Goal: Information Seeking & Learning: Learn about a topic

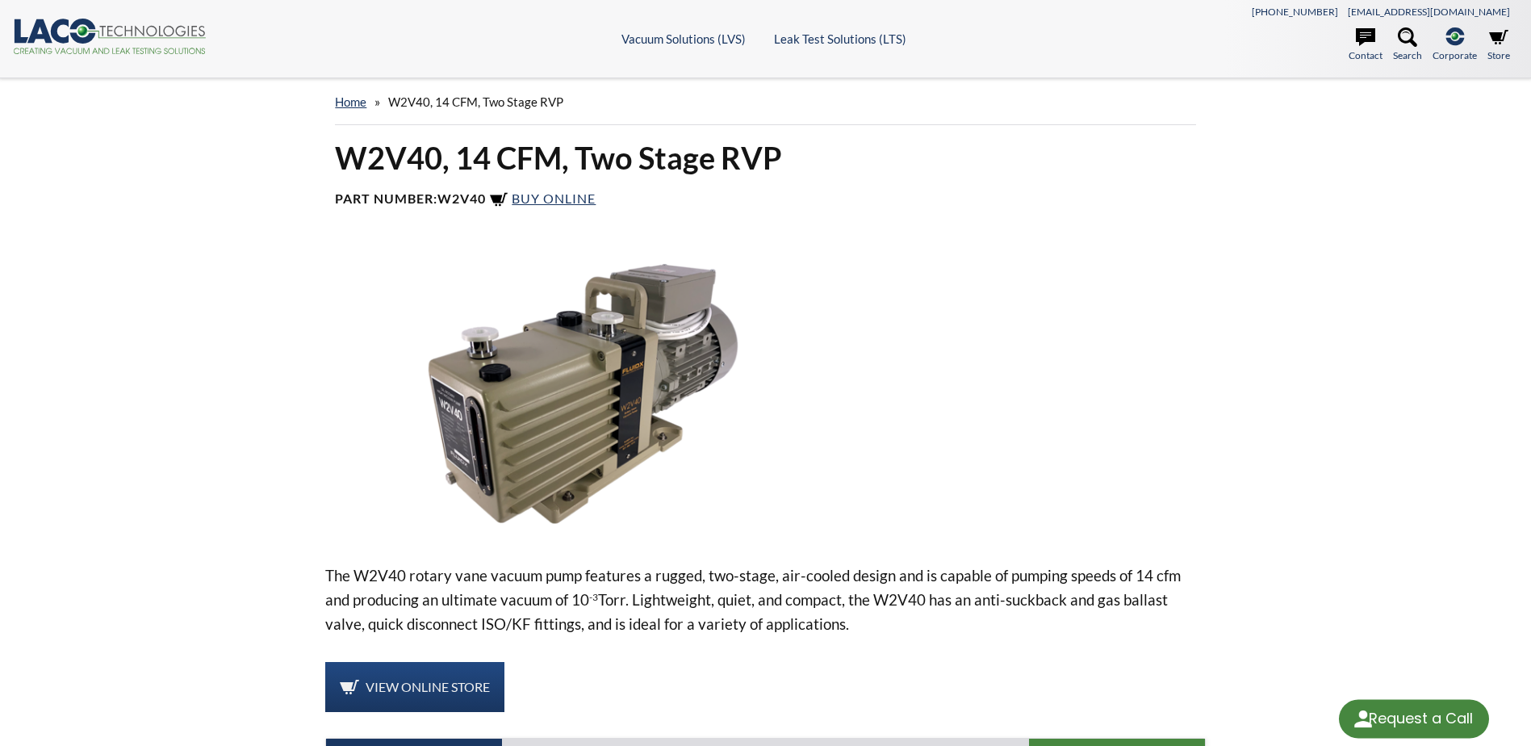
select select "Language Translate Widget"
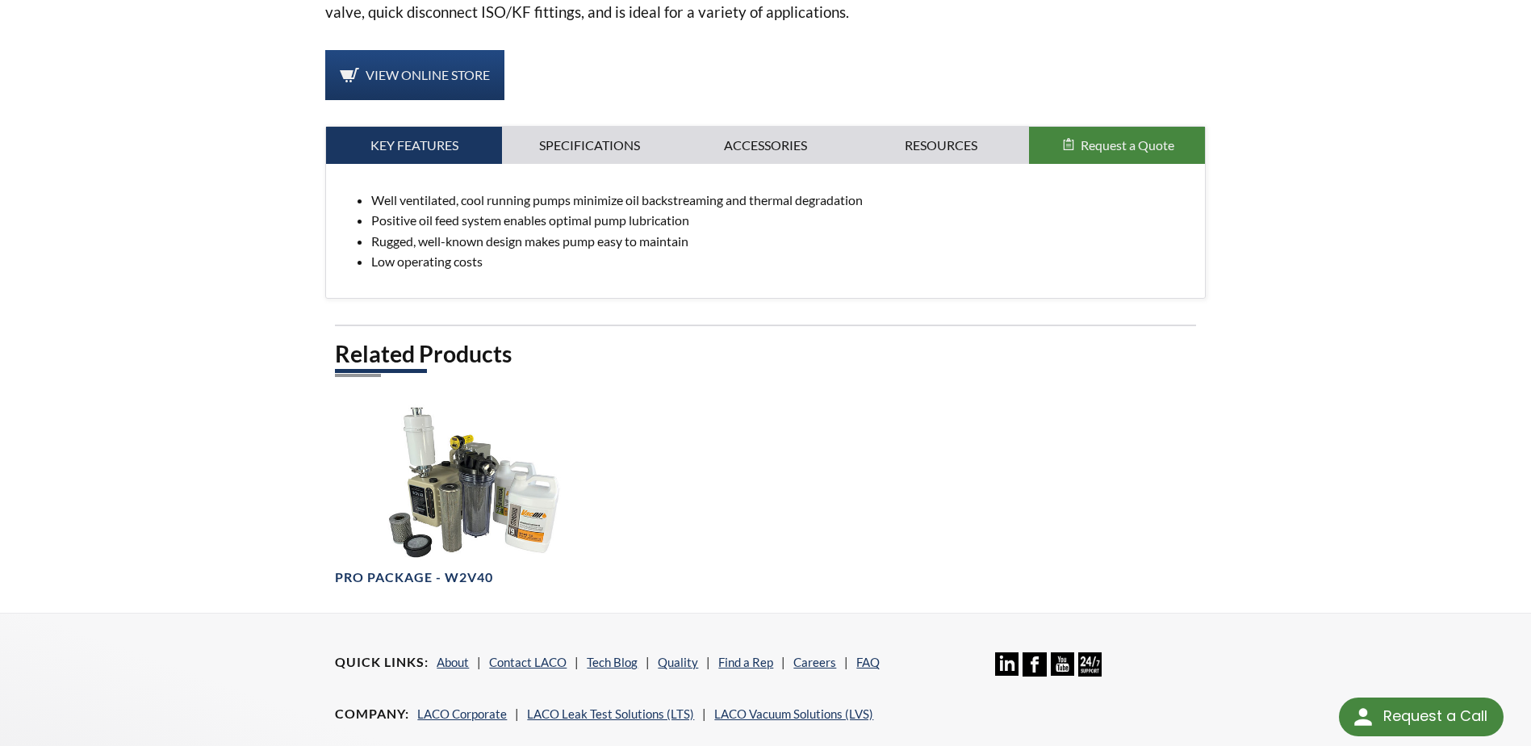
scroll to position [853, 0]
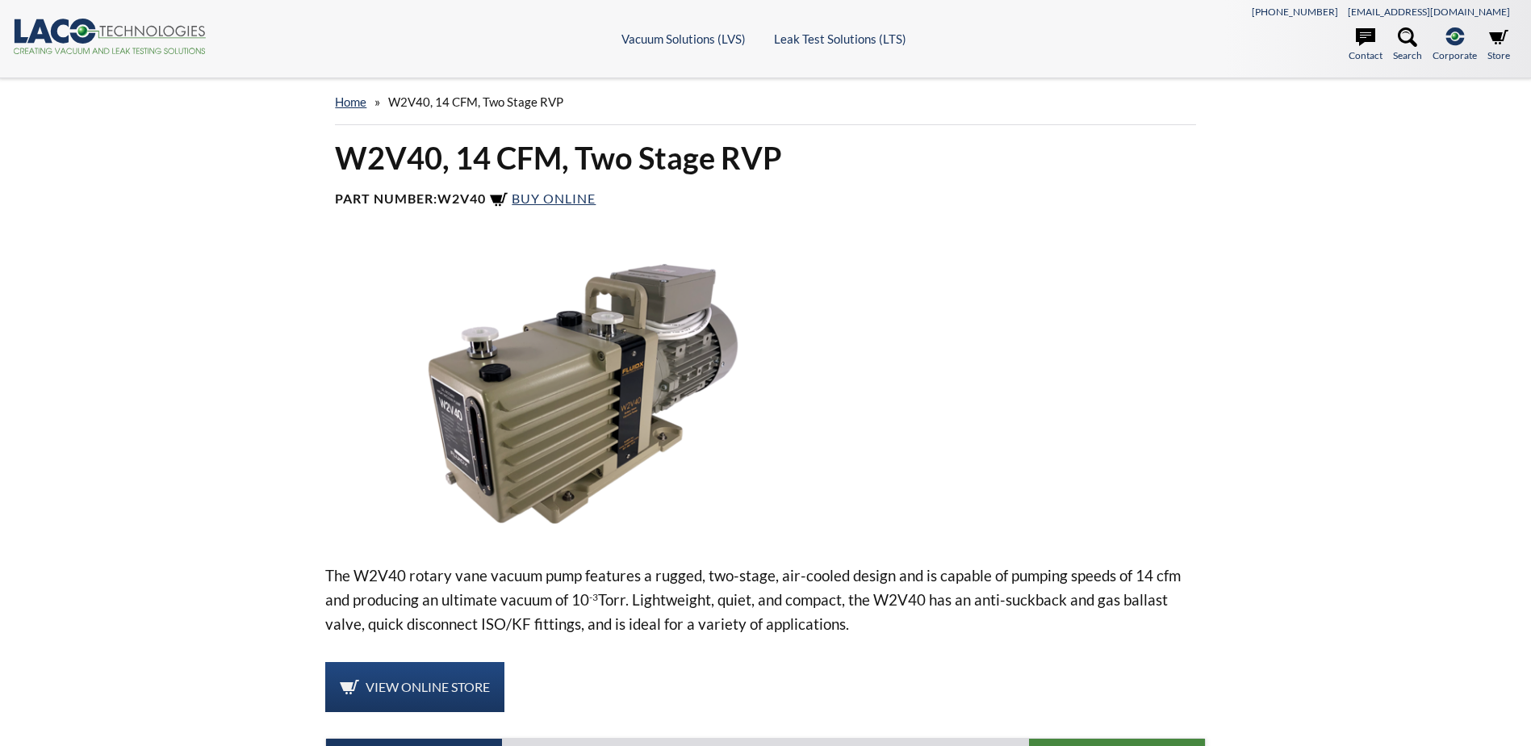
select select "Language Translate Widget"
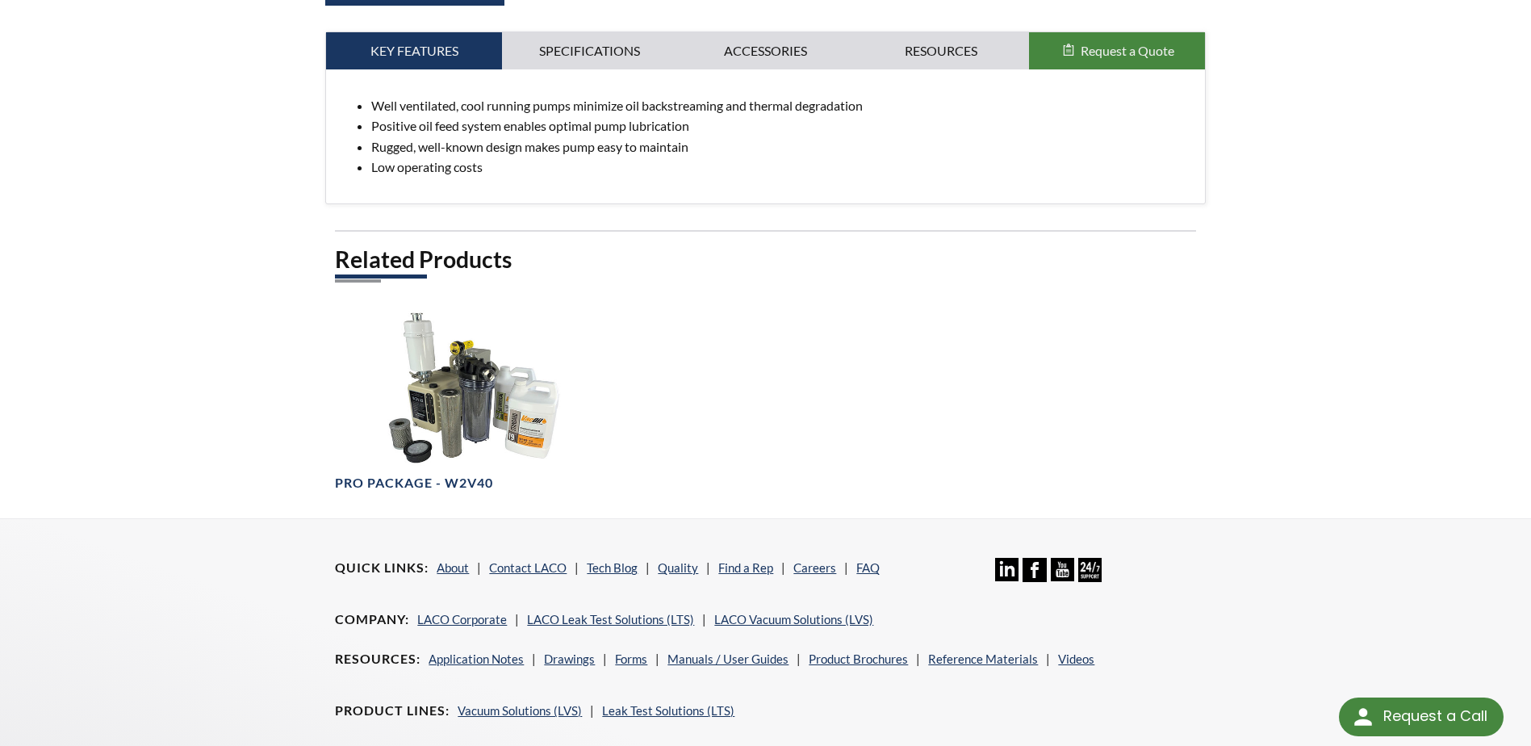
scroll to position [853, 0]
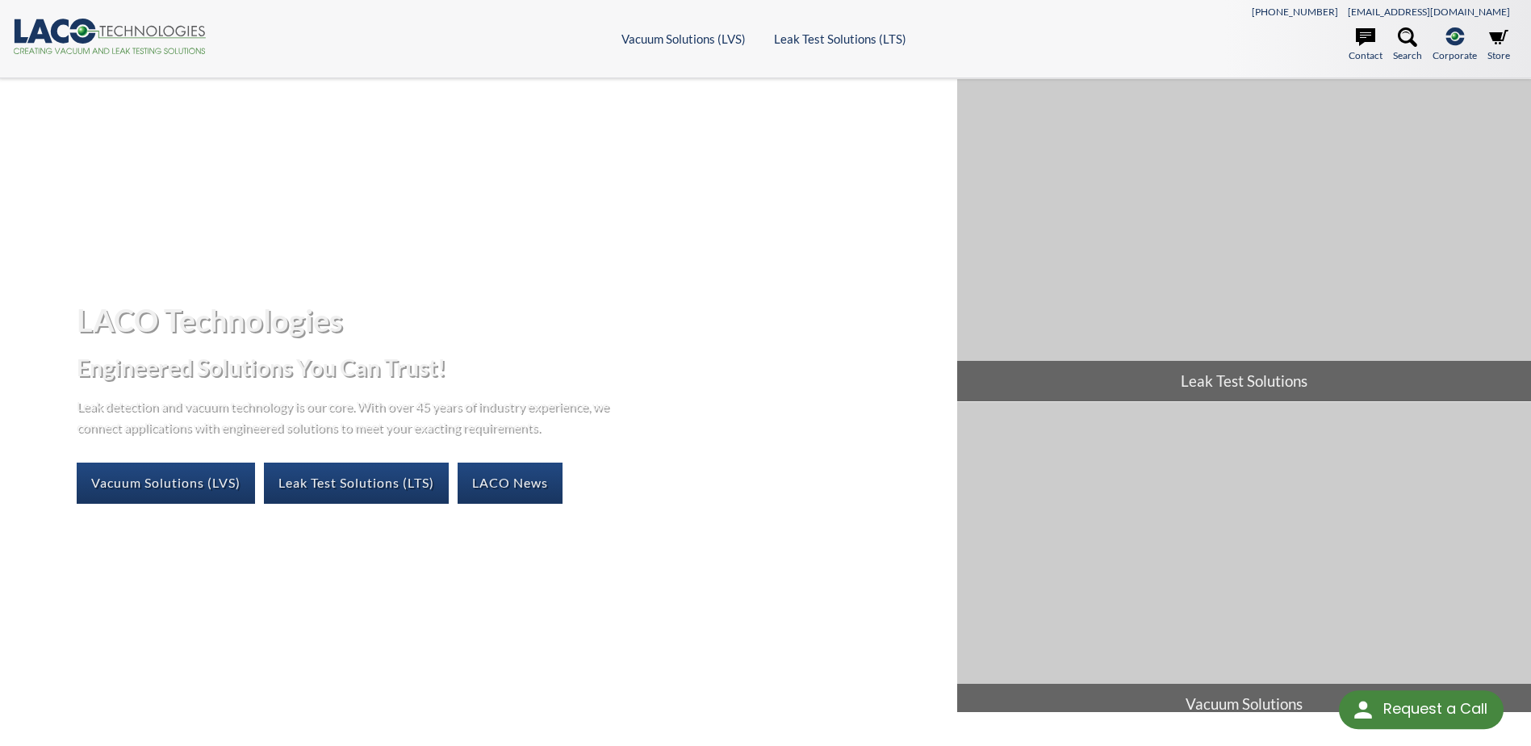
select select "Language Translate Widget"
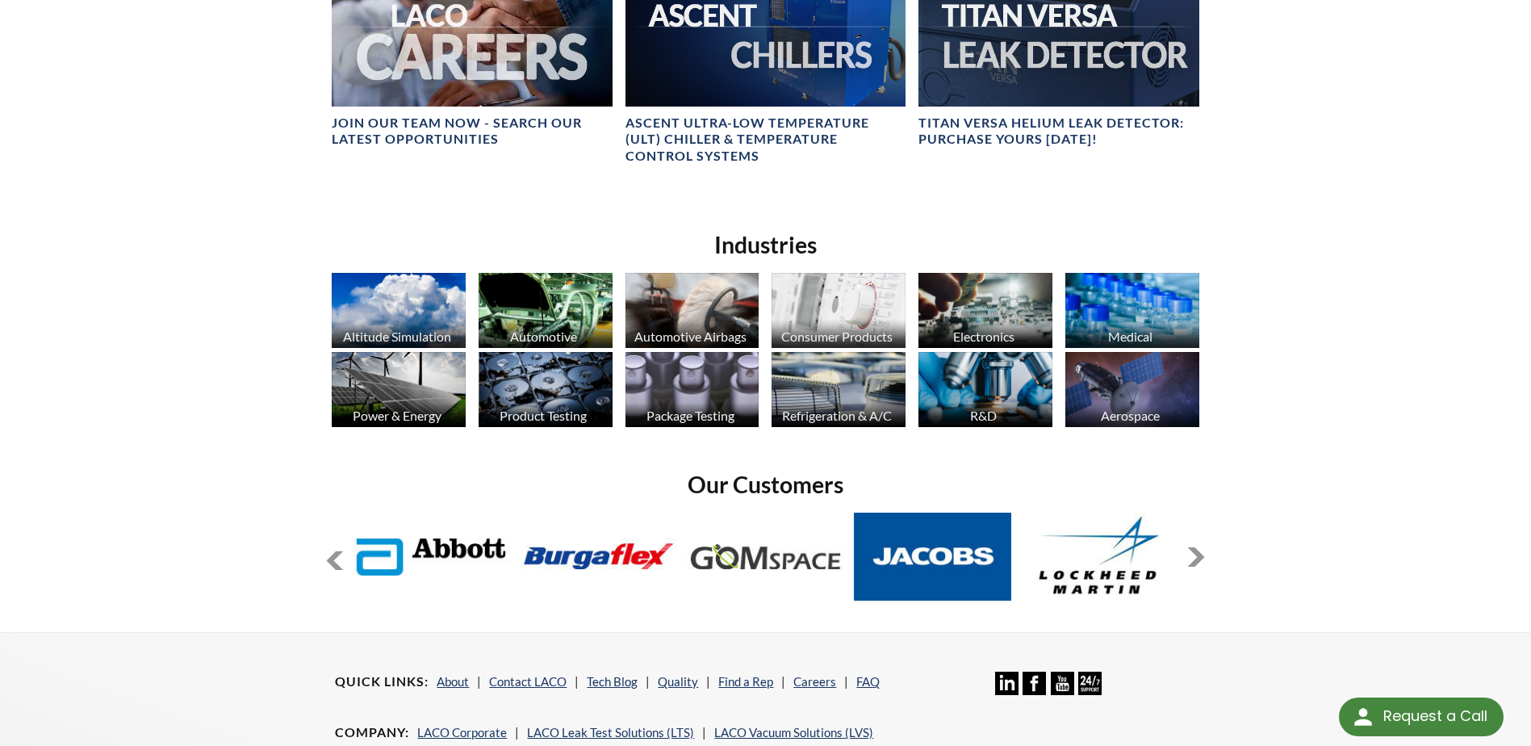
scroll to position [1049, 0]
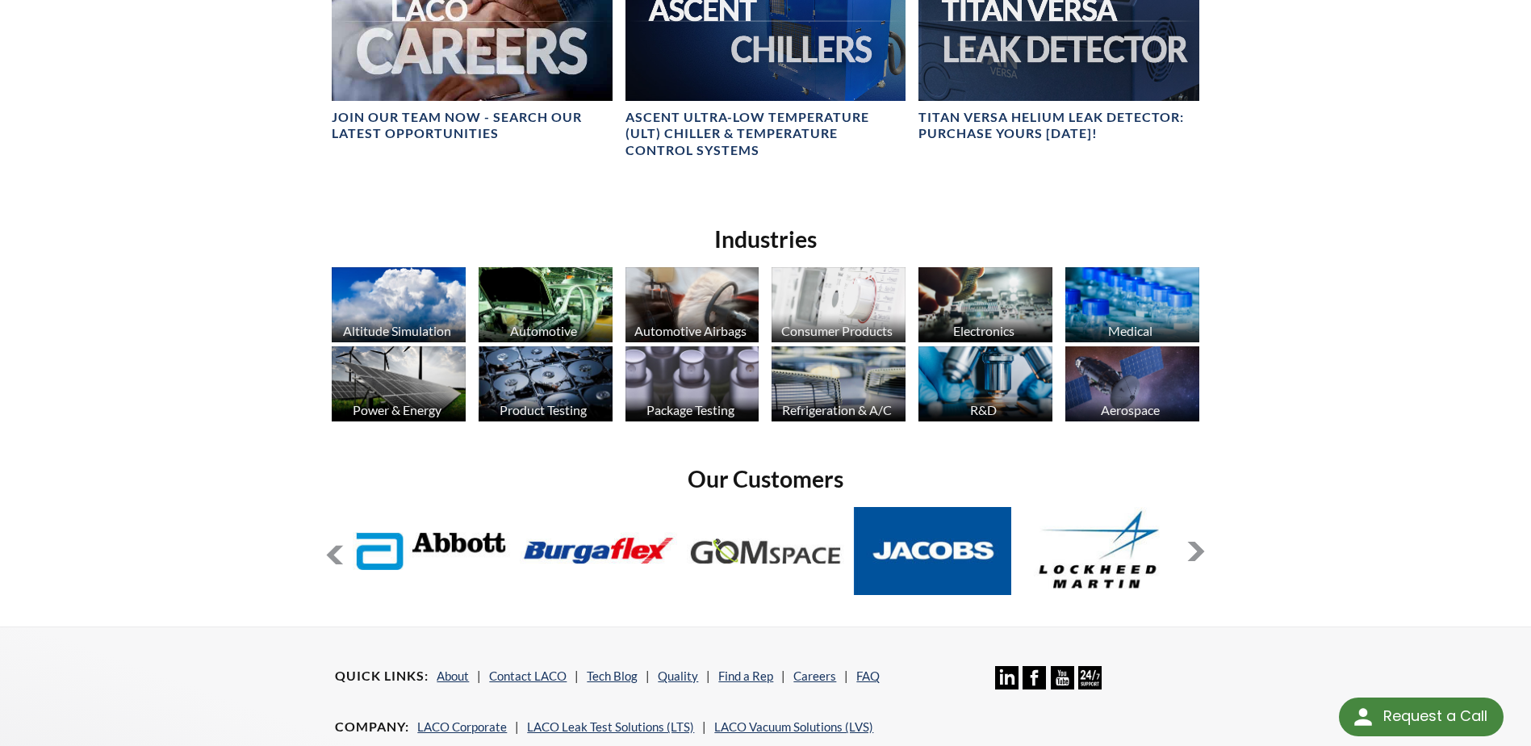
click at [1199, 553] on button at bounding box center [1195, 550] width 19 height 19
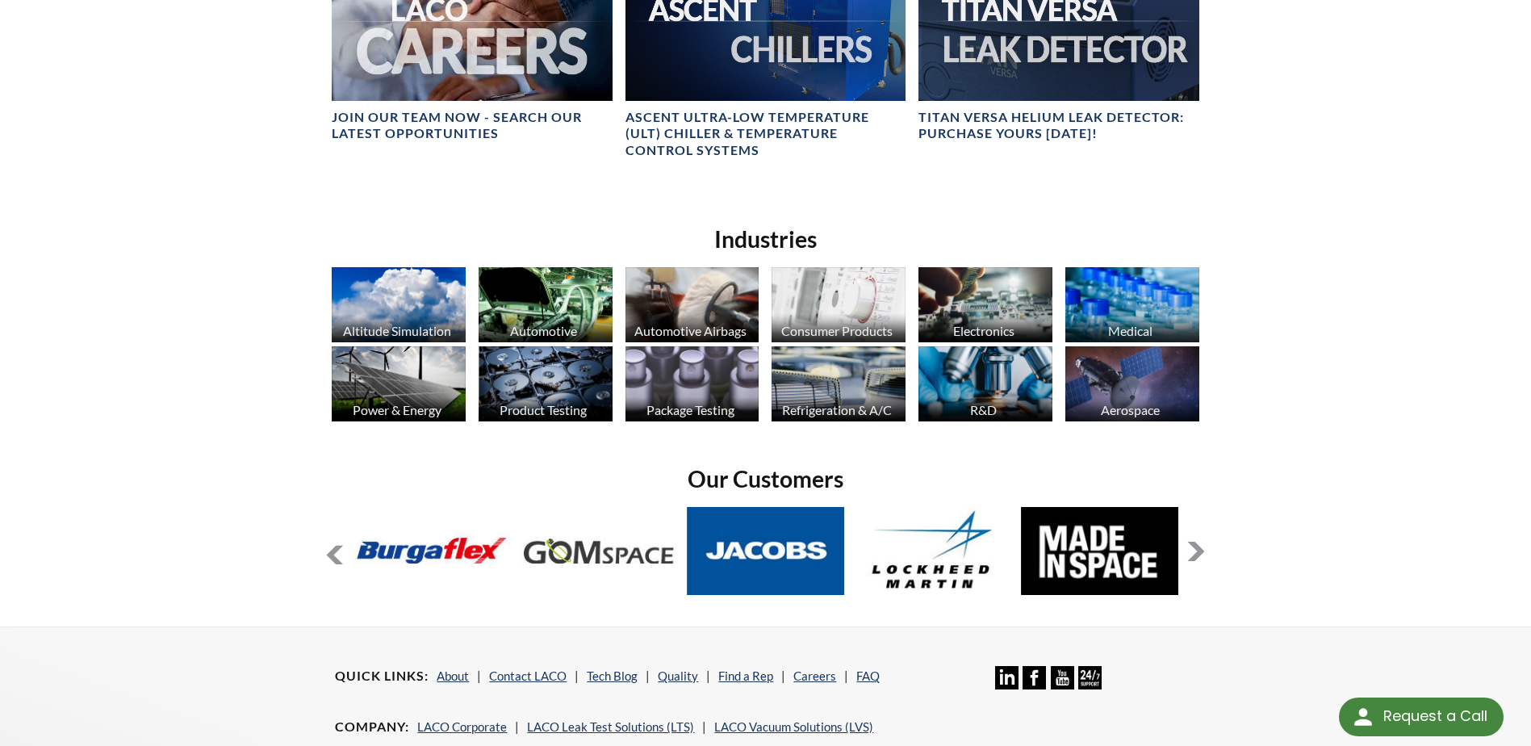
click at [1199, 553] on button at bounding box center [1195, 550] width 19 height 19
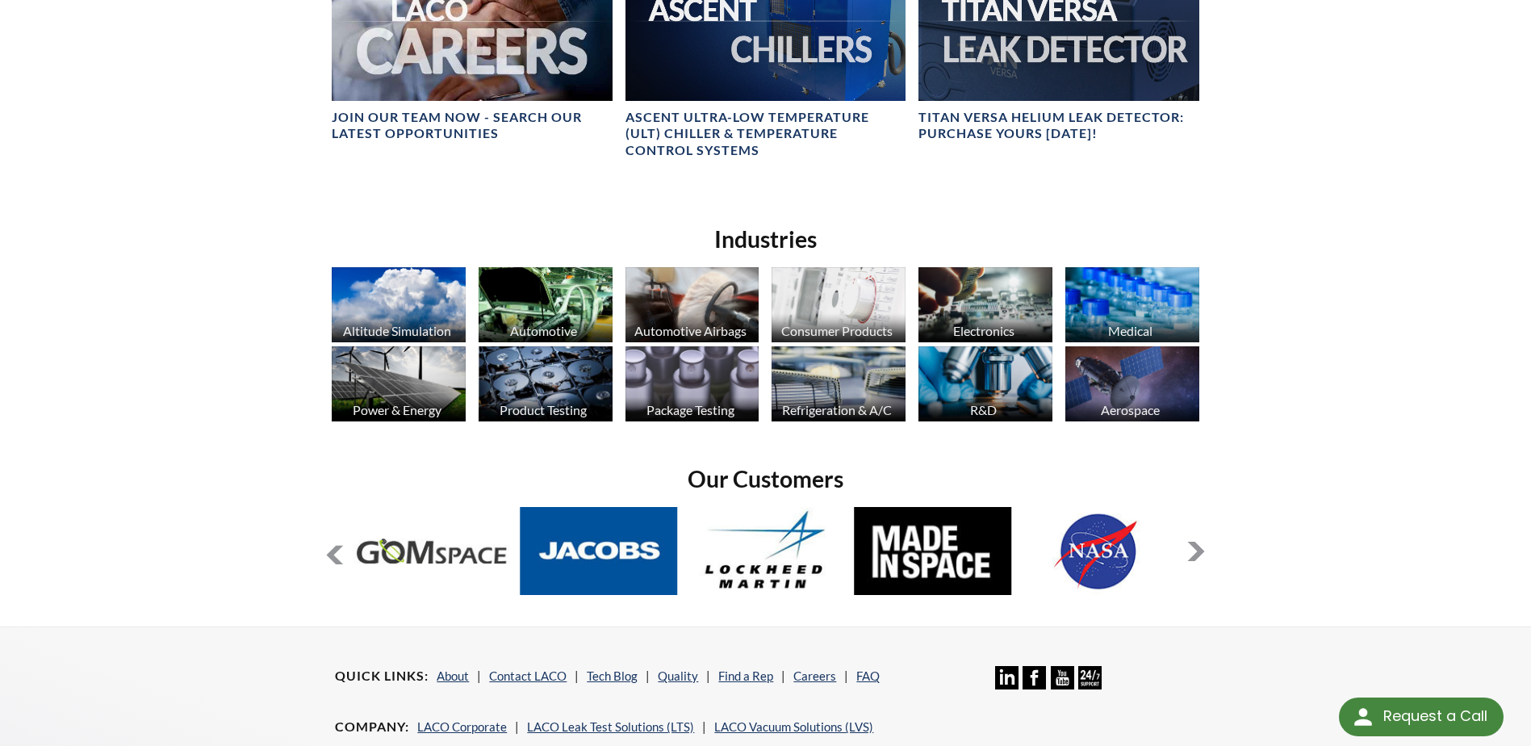
click at [1199, 553] on button at bounding box center [1195, 550] width 19 height 19
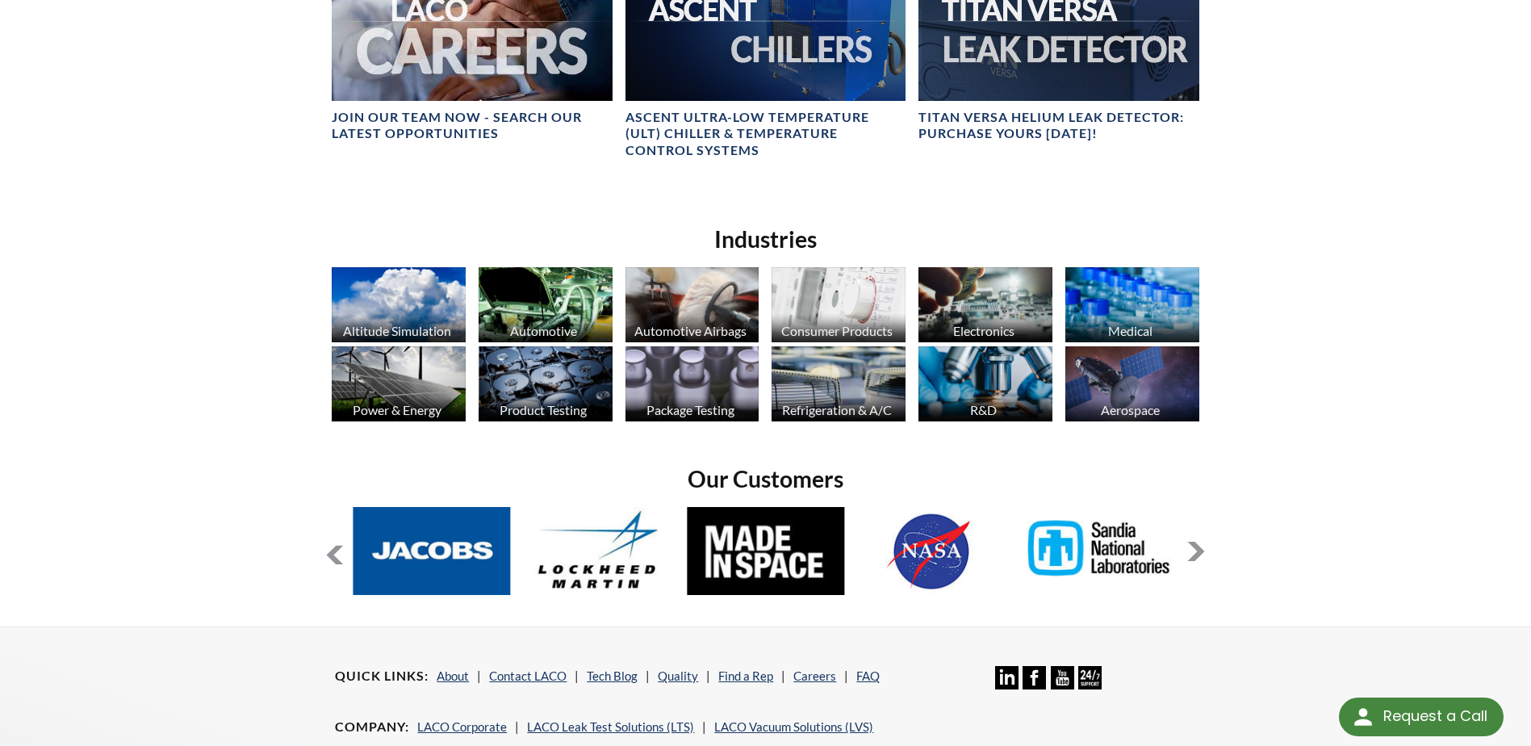
click at [1199, 553] on button at bounding box center [1195, 550] width 19 height 19
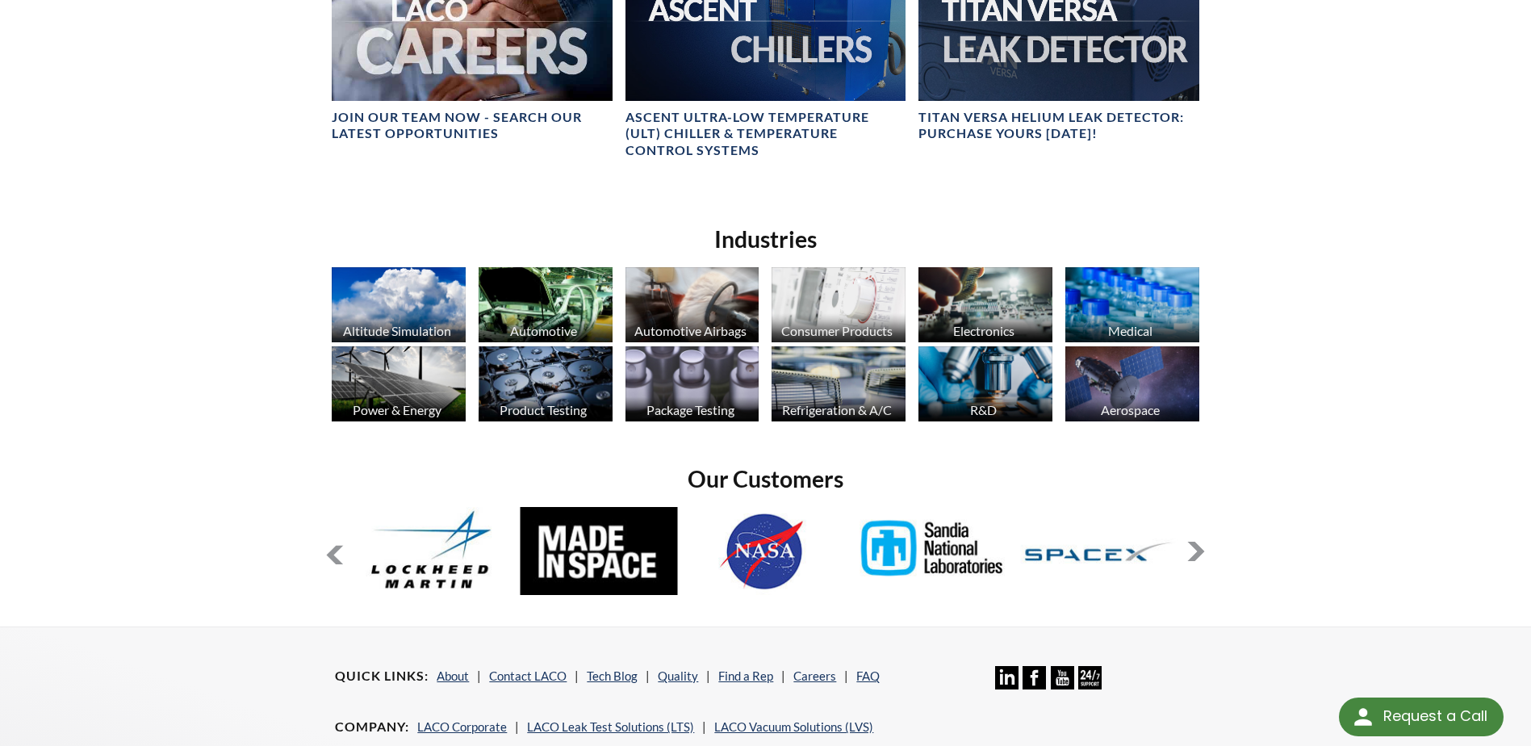
click at [1199, 553] on button at bounding box center [1195, 550] width 19 height 19
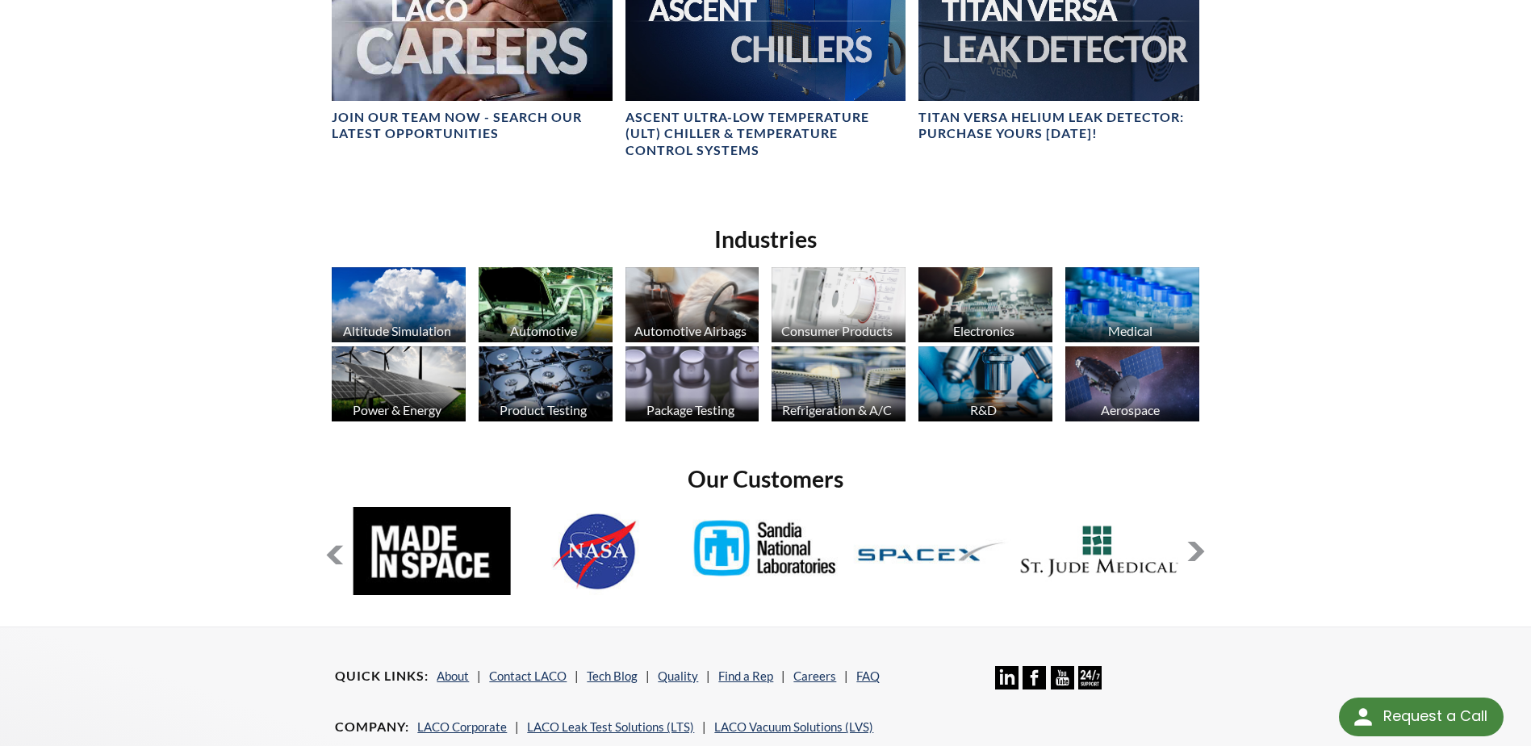
click at [1199, 553] on button at bounding box center [1195, 550] width 19 height 19
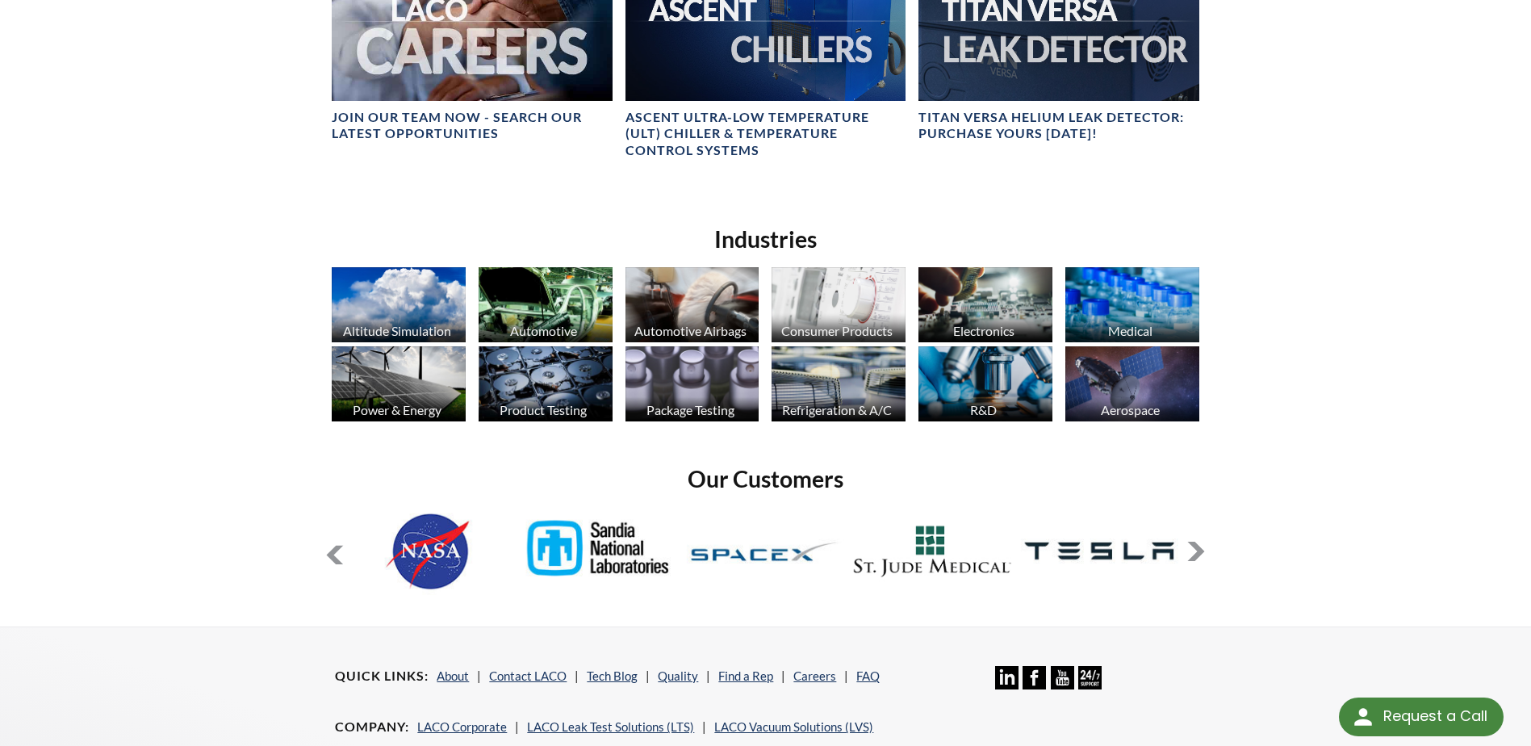
click at [1199, 553] on button at bounding box center [1195, 550] width 19 height 19
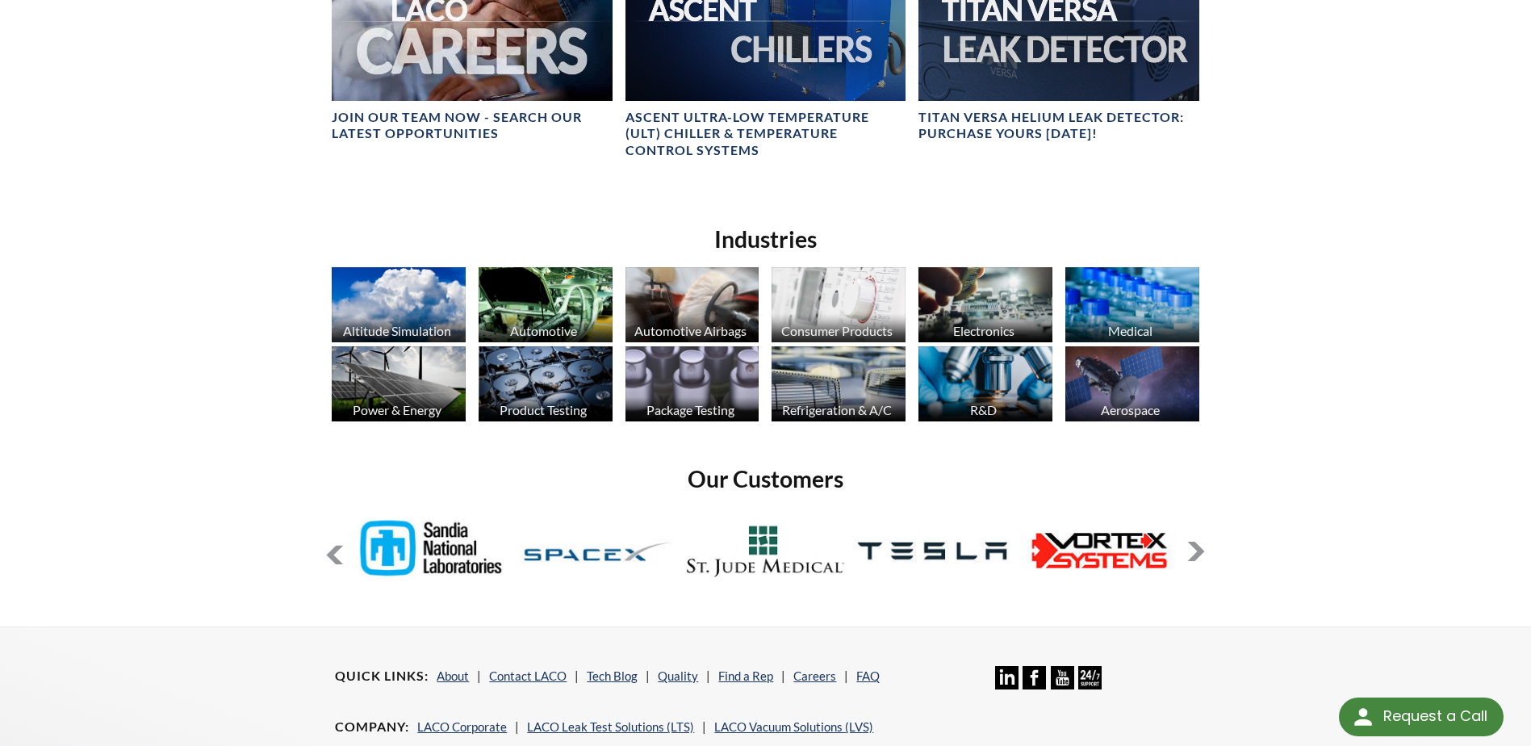
click at [1199, 553] on button at bounding box center [1195, 550] width 19 height 19
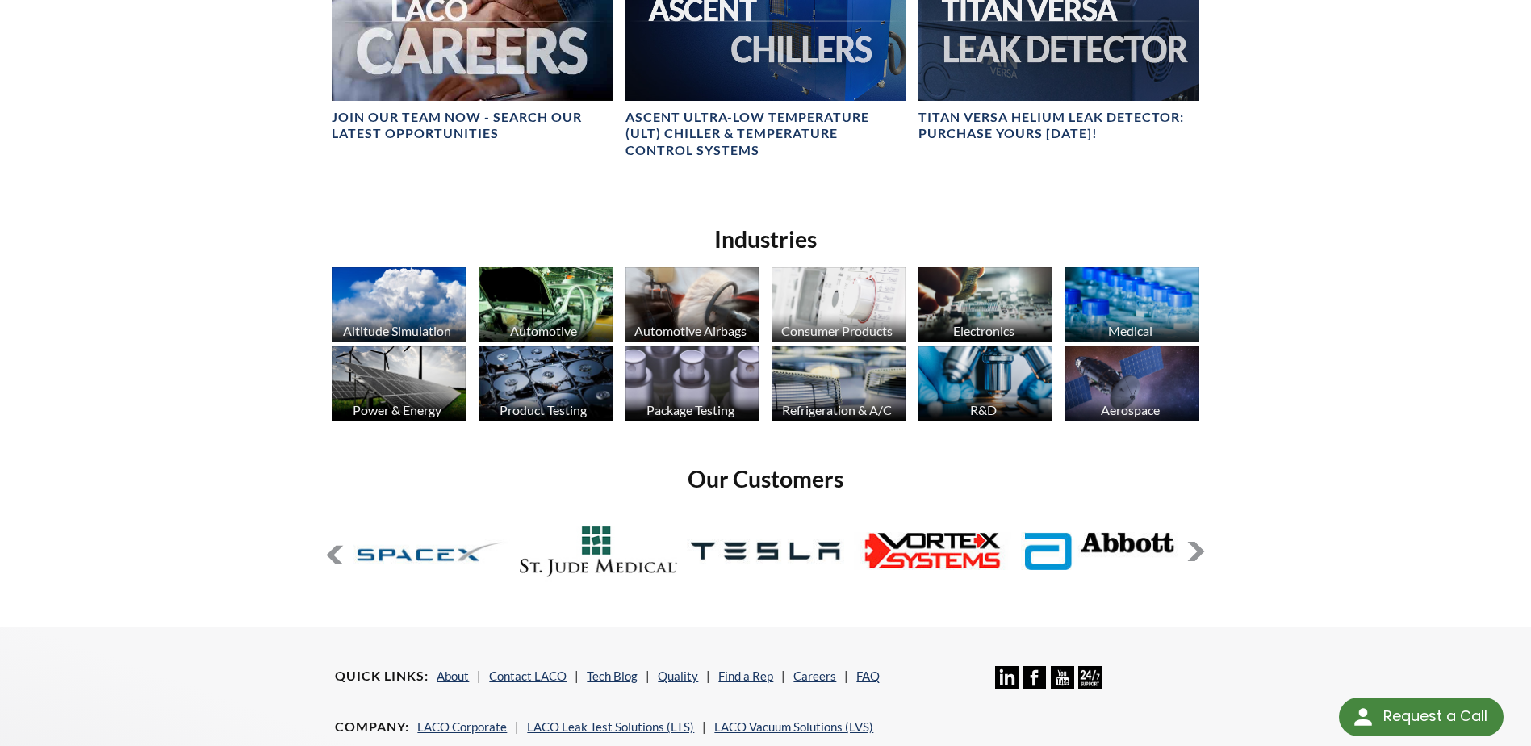
click at [1199, 553] on button at bounding box center [1195, 550] width 19 height 19
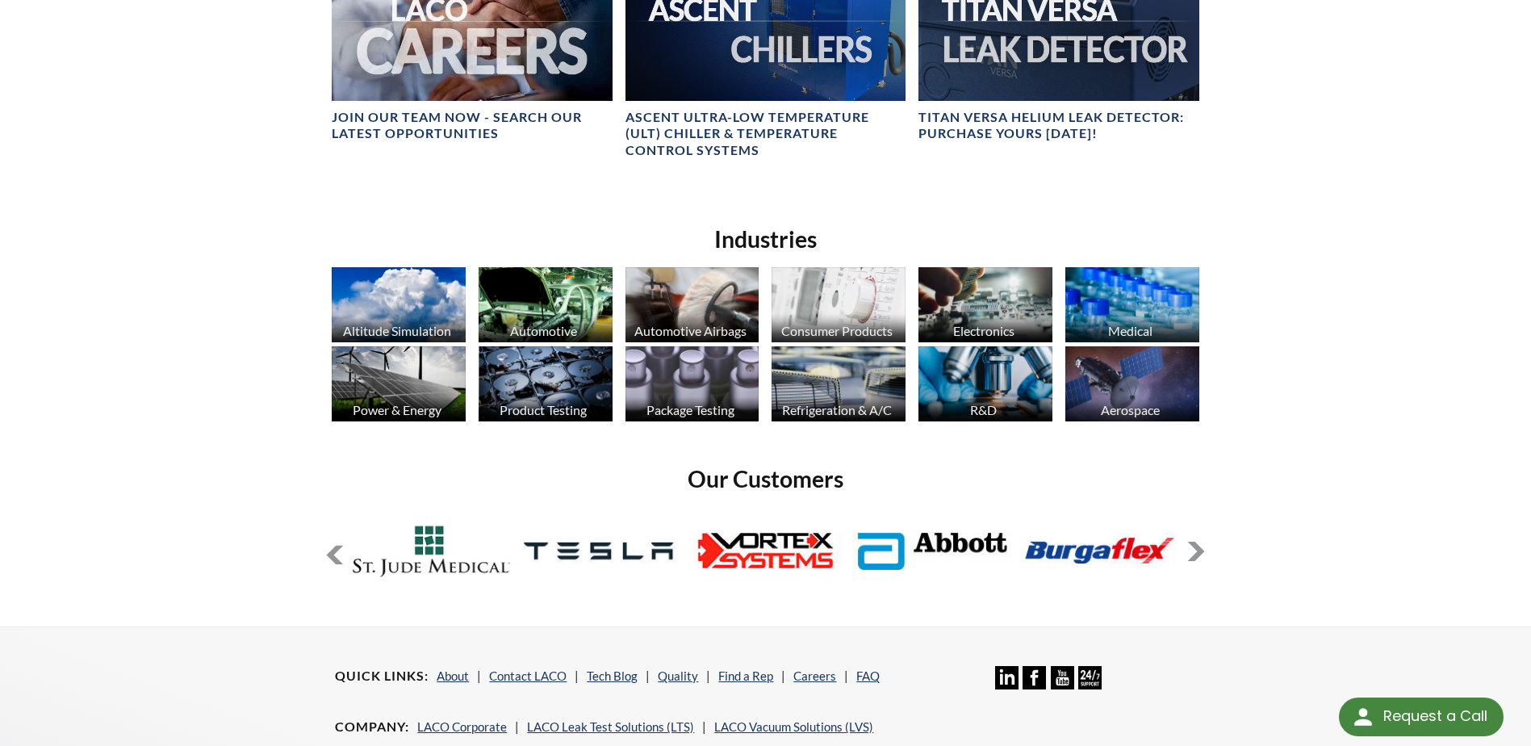
click at [1199, 553] on button at bounding box center [1195, 550] width 19 height 19
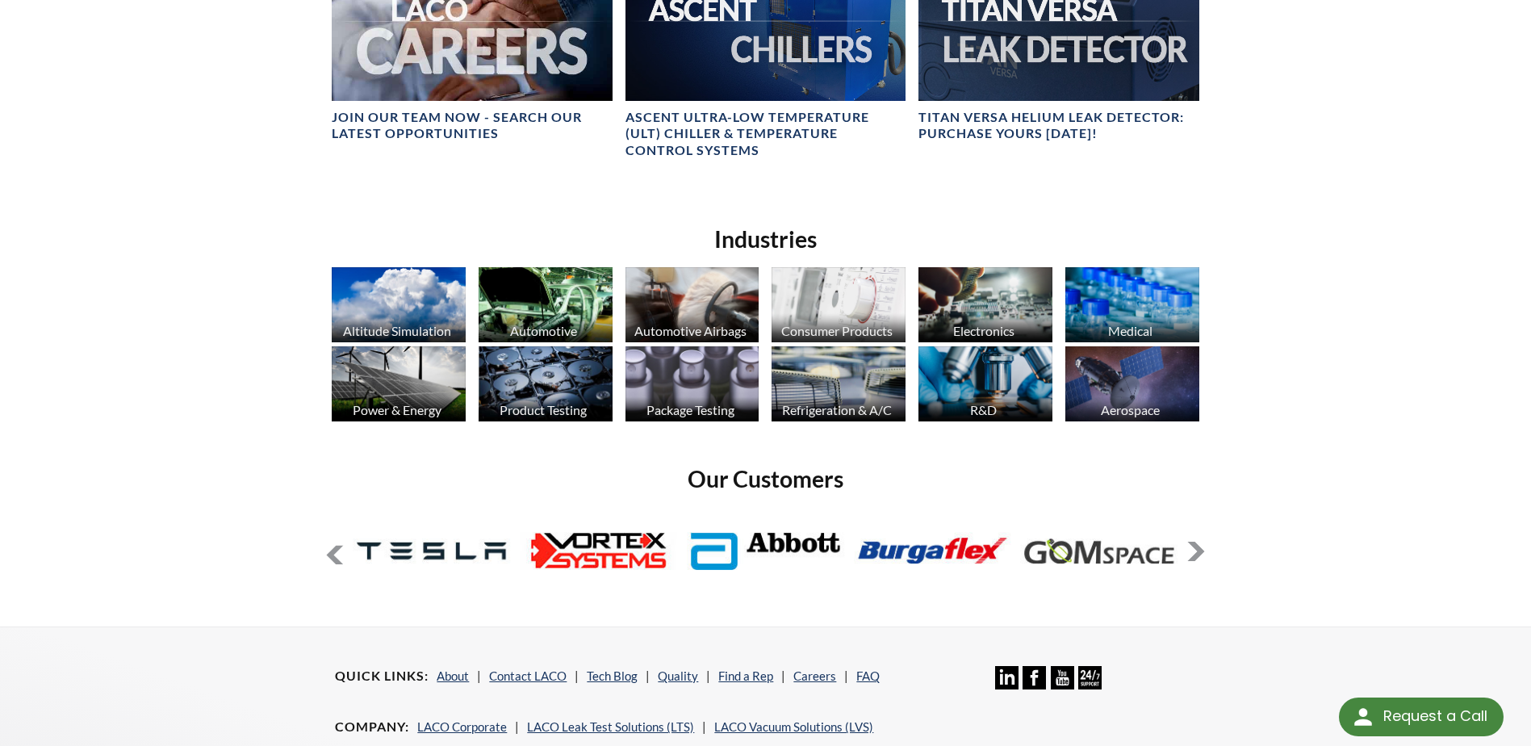
click at [1199, 553] on button at bounding box center [1195, 550] width 19 height 19
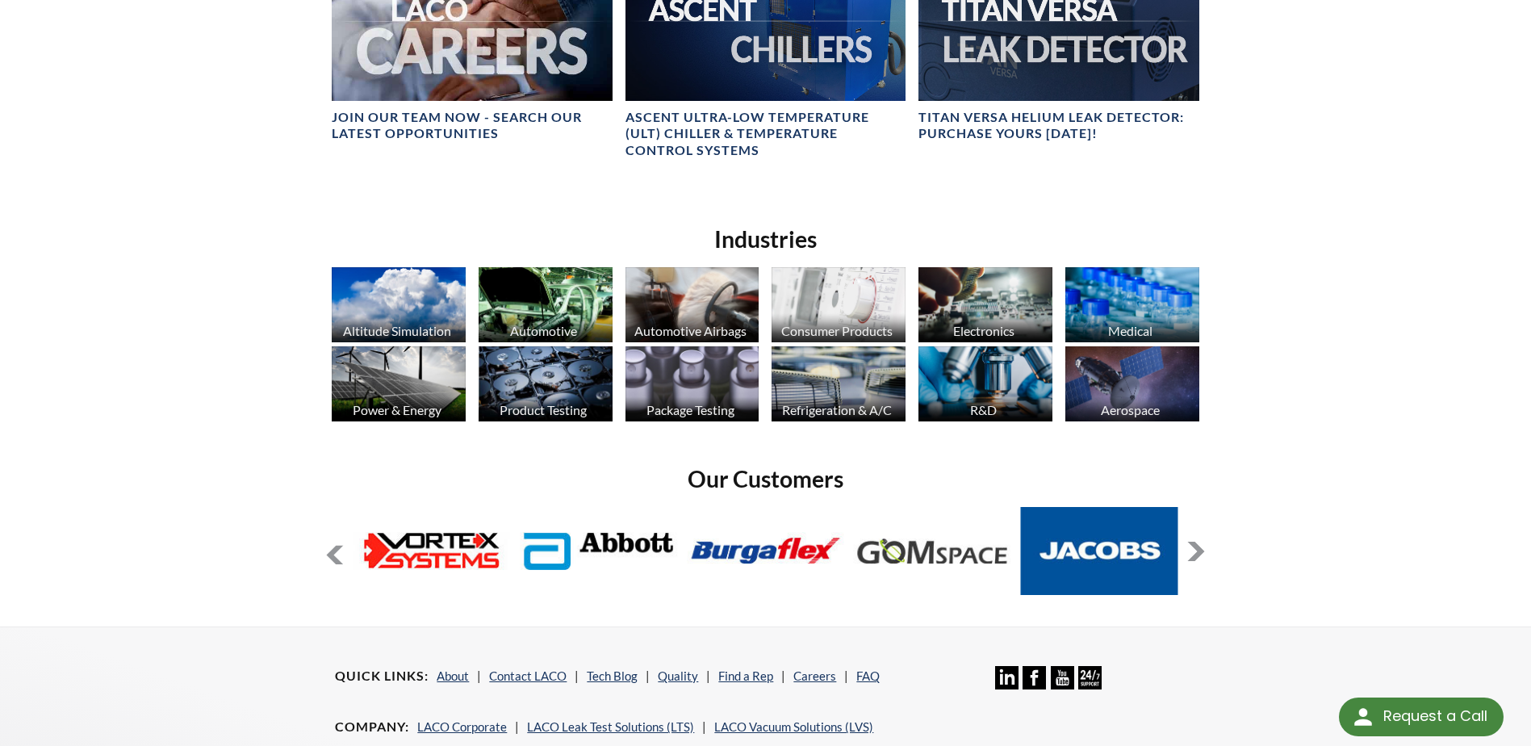
click at [1199, 553] on button at bounding box center [1195, 550] width 19 height 19
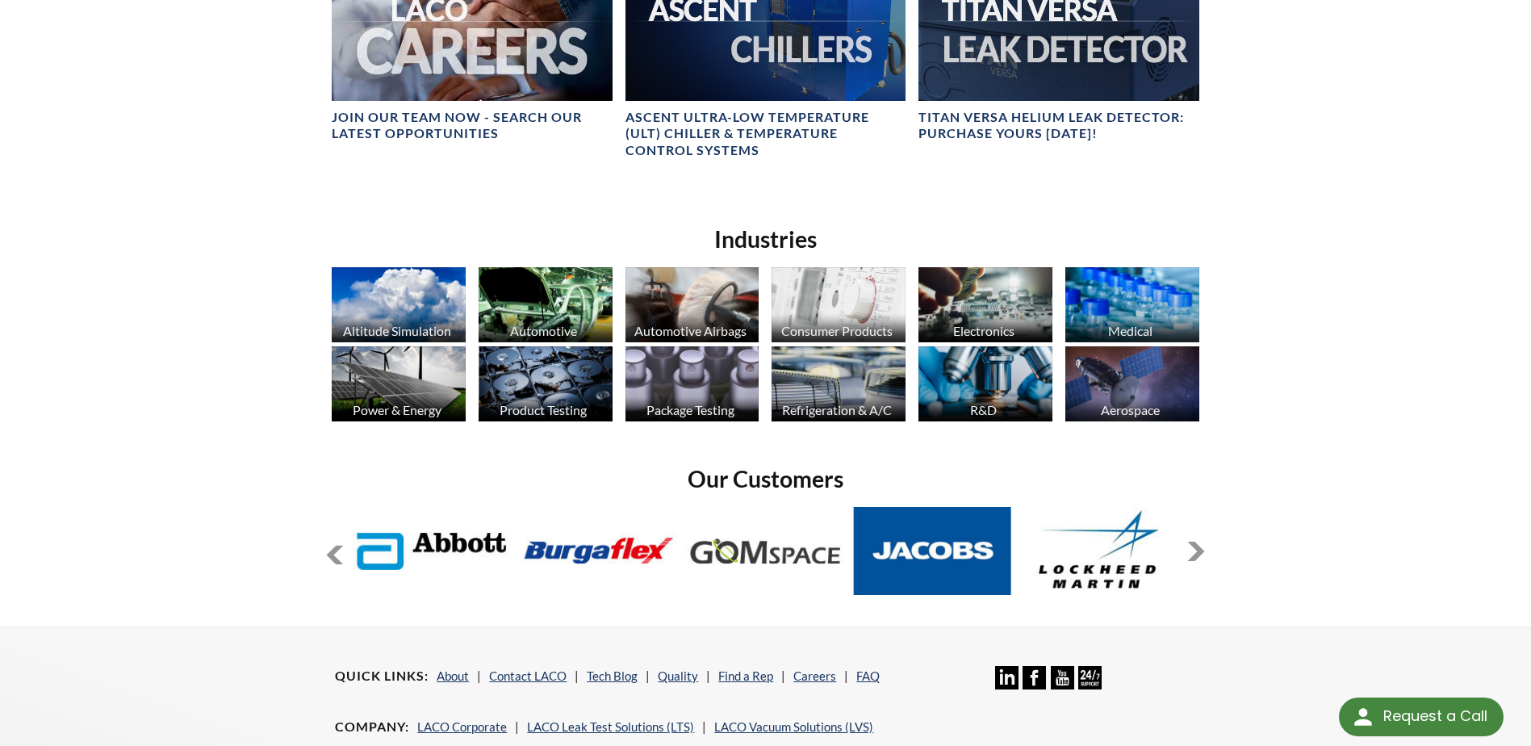
click at [1199, 553] on button at bounding box center [1195, 550] width 19 height 19
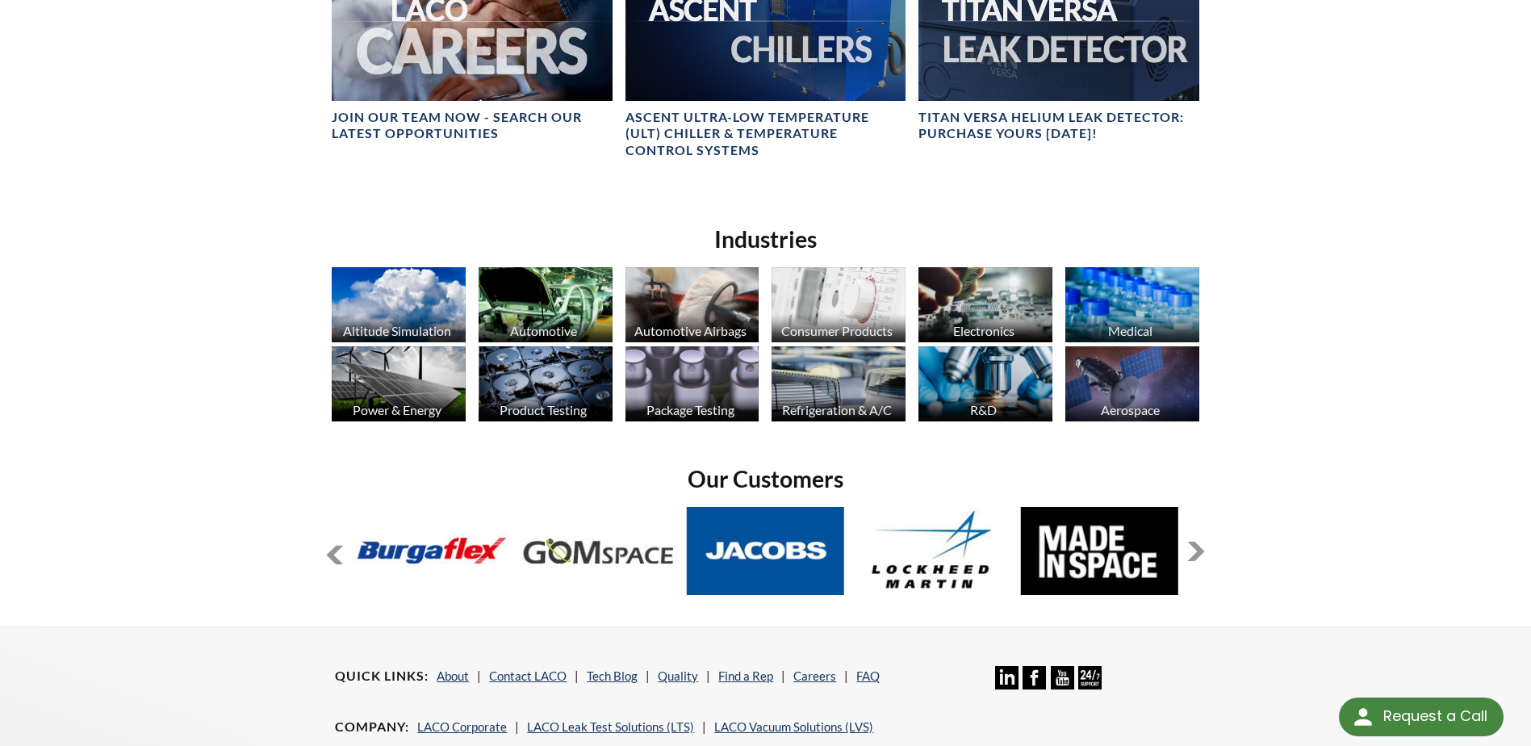
click at [1199, 553] on button at bounding box center [1195, 550] width 19 height 19
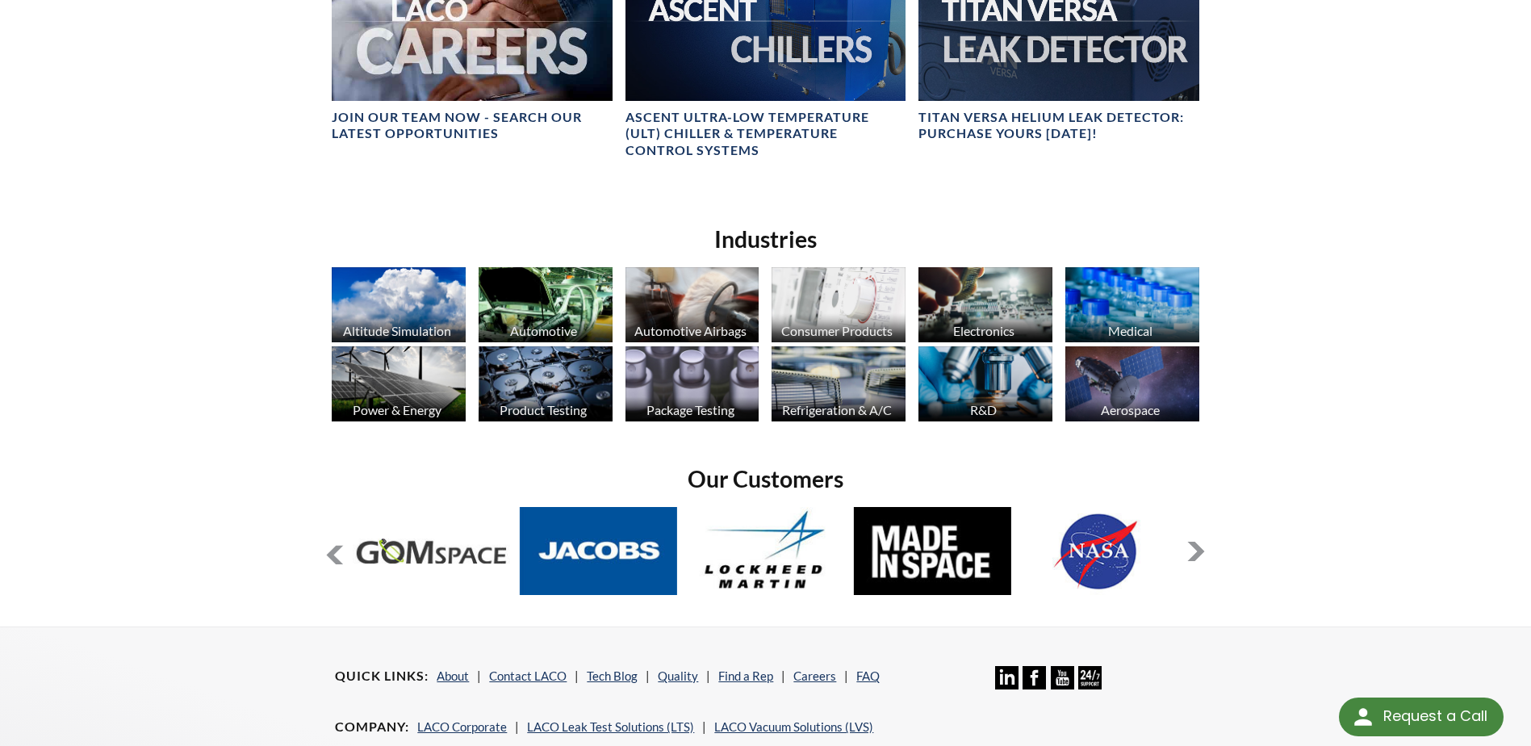
click at [1199, 553] on button at bounding box center [1195, 550] width 19 height 19
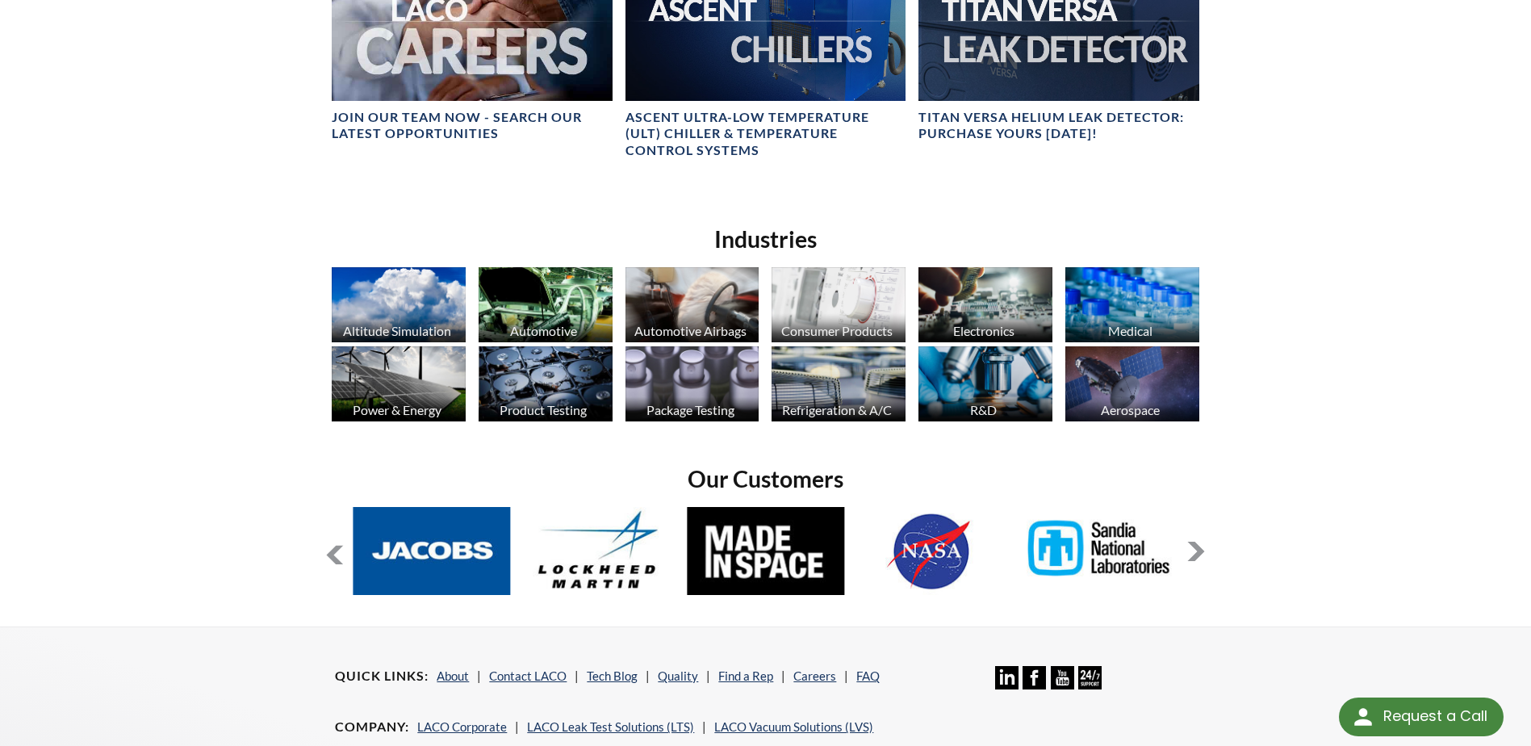
click at [1199, 553] on button at bounding box center [1195, 550] width 19 height 19
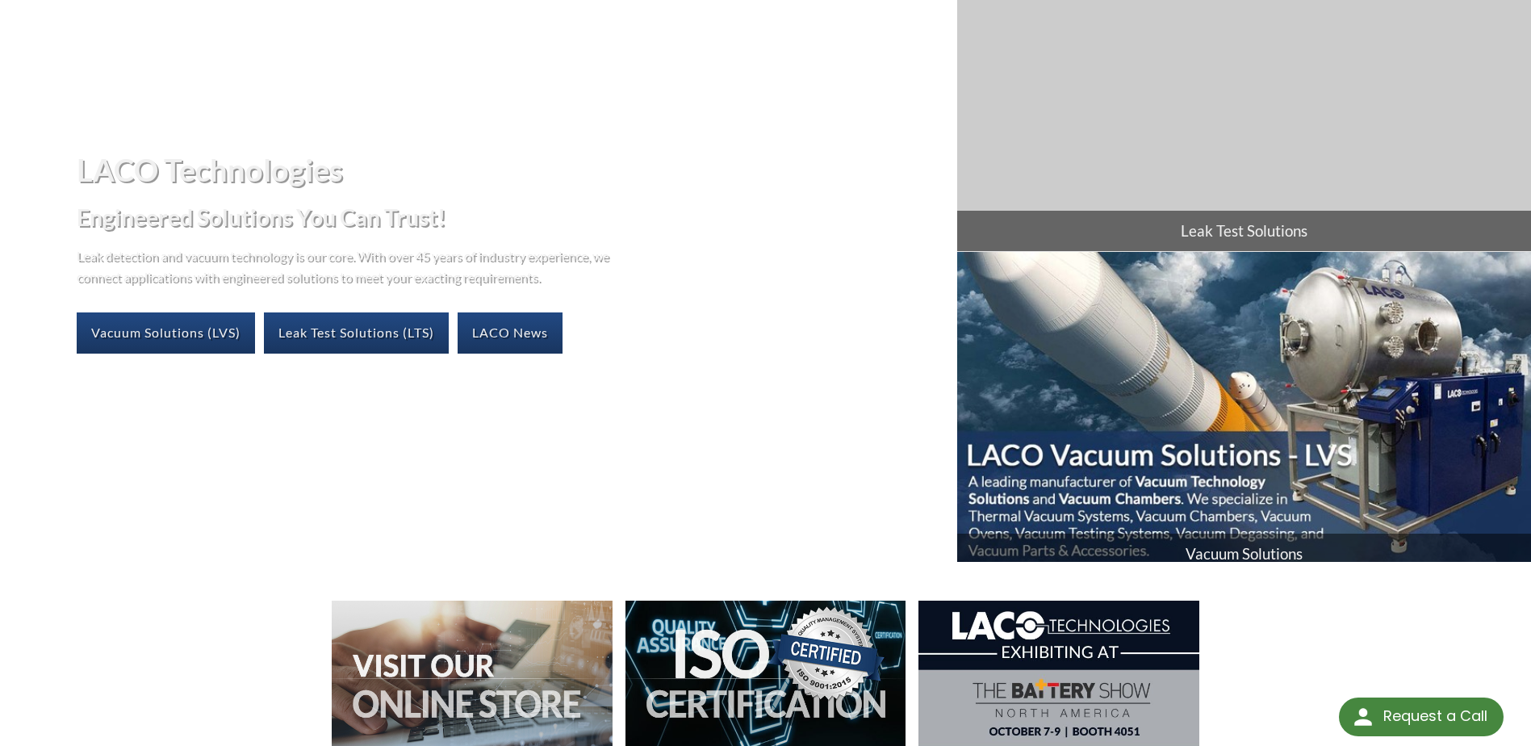
scroll to position [0, 0]
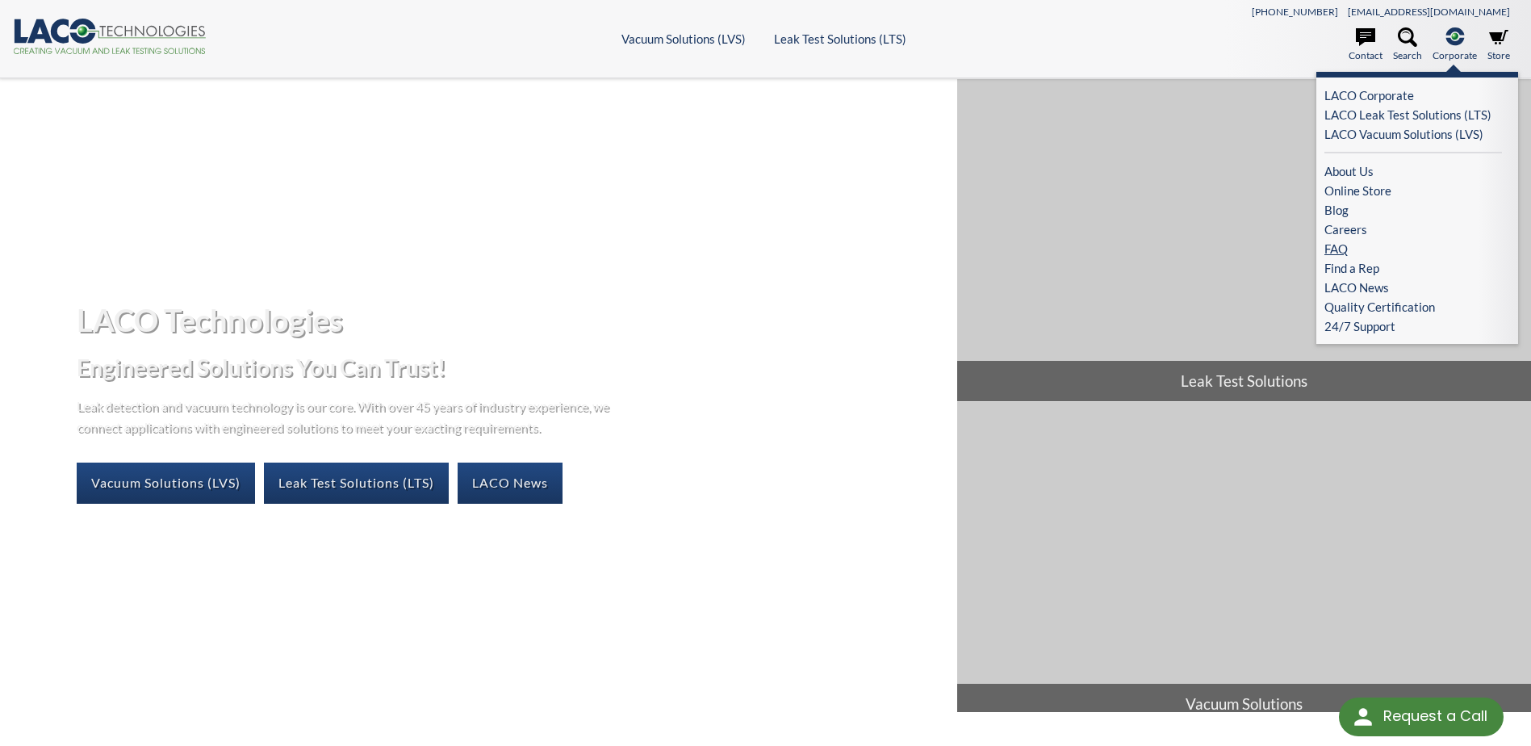
click at [1337, 244] on link "FAQ" at bounding box center [1413, 248] width 178 height 19
